Goal: Information Seeking & Learning: Check status

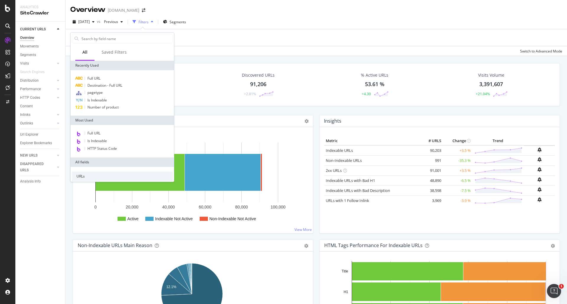
scroll to position [186, 0]
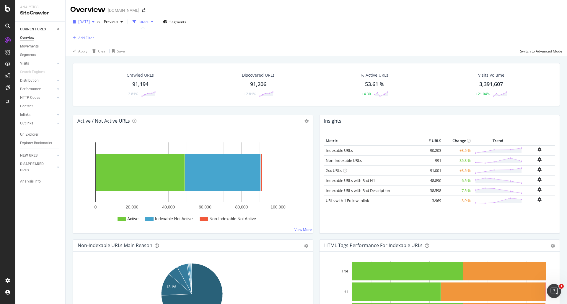
click at [89, 23] on span "[DATE]" at bounding box center [84, 21] width 12 height 5
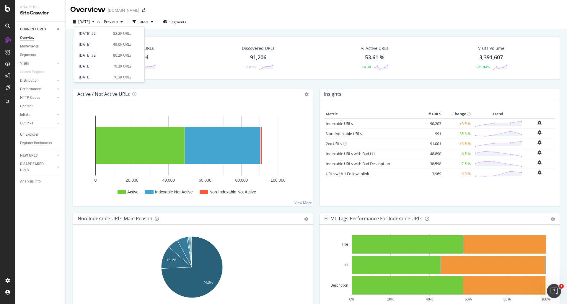
scroll to position [55, 0]
click at [207, 66] on div "Discovered URLs 91,206 +2.81%" at bounding box center [258, 58] width 119 height 31
click at [118, 23] on span "Previous" at bounding box center [110, 21] width 17 height 5
click at [192, 70] on div "Crawled URLs 91,194 +2.81%" at bounding box center [140, 58] width 117 height 31
click at [90, 23] on span "[DATE]" at bounding box center [84, 21] width 12 height 5
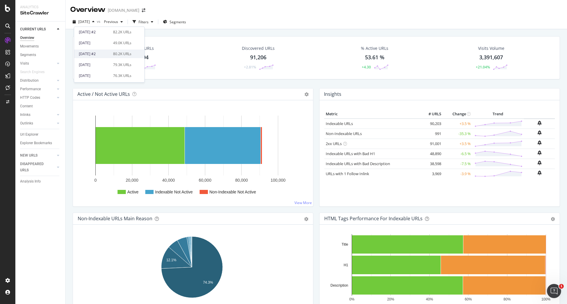
click at [103, 54] on div "[DATE] #2" at bounding box center [94, 53] width 31 height 5
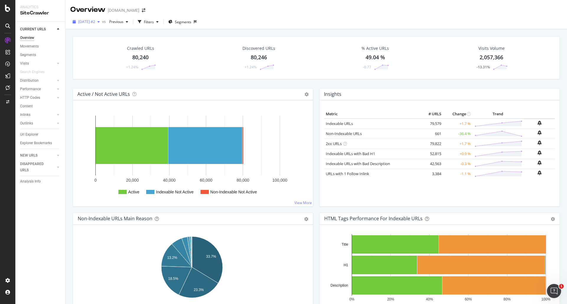
click at [95, 23] on span "[DATE] #2" at bounding box center [86, 21] width 17 height 5
click at [104, 41] on div "[DATE]" at bounding box center [94, 42] width 31 height 5
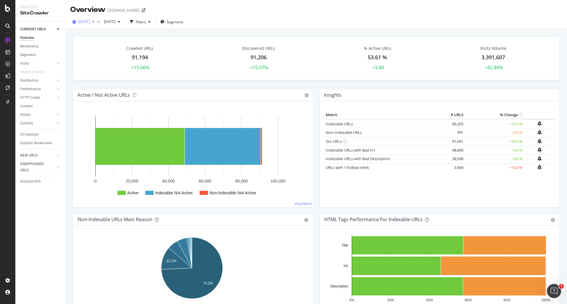
click at [90, 23] on span "[DATE]" at bounding box center [84, 21] width 12 height 5
click at [205, 68] on div "Discovered URLs 91,206 +15.07%" at bounding box center [259, 59] width 122 height 32
click at [90, 24] on span "[DATE]" at bounding box center [84, 21] width 12 height 5
click at [218, 77] on div "Crawled URLs 91,194 +15.06% Discovered URLs 91,206 +15.07% % Active URLs 53.61 …" at bounding box center [316, 58] width 487 height 44
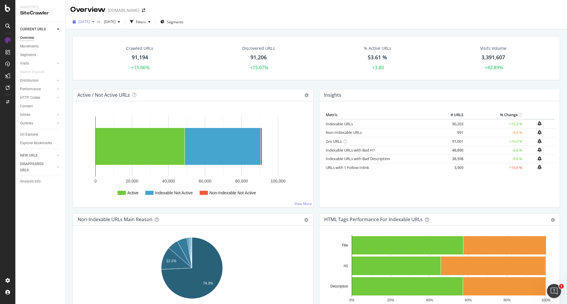
click at [90, 22] on span "[DATE]" at bounding box center [84, 21] width 12 height 5
click at [99, 54] on div "[DATE] #2" at bounding box center [94, 53] width 31 height 5
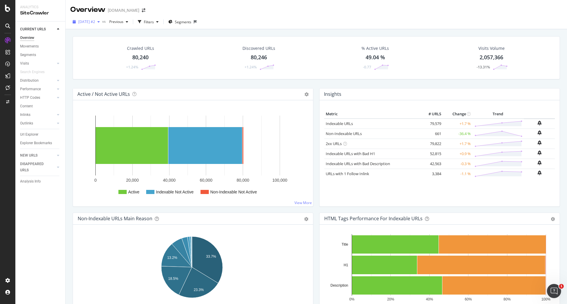
click at [95, 24] on span "[DATE] #2" at bounding box center [86, 21] width 17 height 5
click at [111, 43] on div "[DATE] 91.2K URLs" at bounding box center [105, 42] width 53 height 5
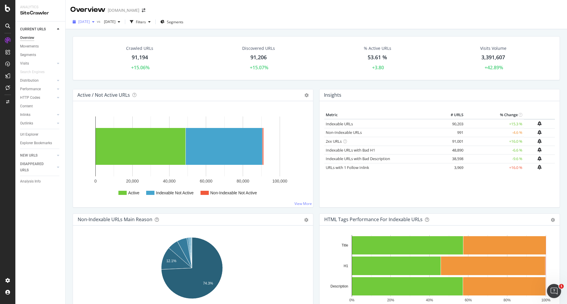
click at [90, 22] on span "[DATE]" at bounding box center [84, 21] width 12 height 5
click at [97, 53] on div "[DATE] #2" at bounding box center [94, 53] width 31 height 5
